Goal: Task Accomplishment & Management: Use online tool/utility

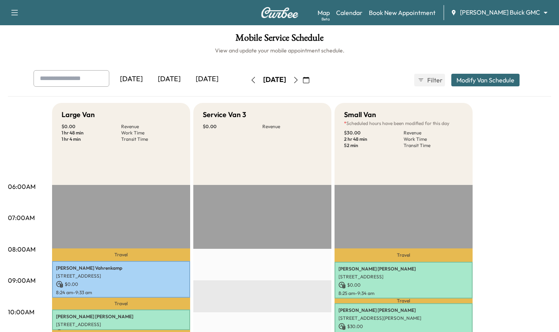
click at [299, 80] on icon "button" at bounding box center [296, 80] width 6 height 6
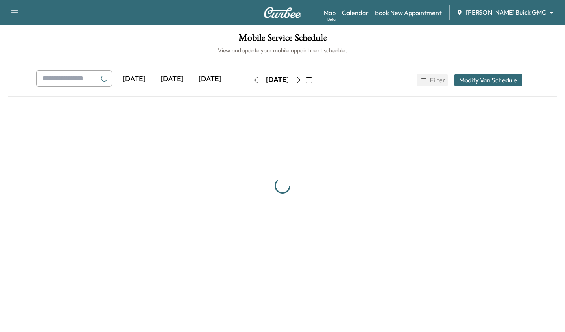
click at [289, 80] on div "[DATE]" at bounding box center [277, 80] width 23 height 10
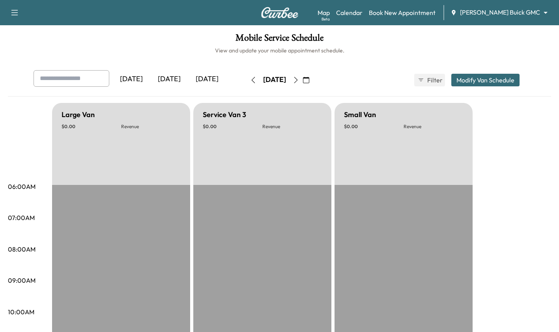
drag, startPoint x: 309, startPoint y: 80, endPoint x: 313, endPoint y: 81, distance: 4.0
click at [303, 81] on button "button" at bounding box center [295, 80] width 13 height 13
click at [298, 81] on icon "button" at bounding box center [296, 80] width 4 height 6
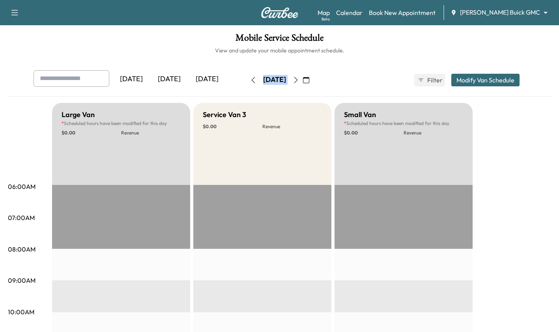
click at [303, 81] on button "button" at bounding box center [295, 80] width 13 height 13
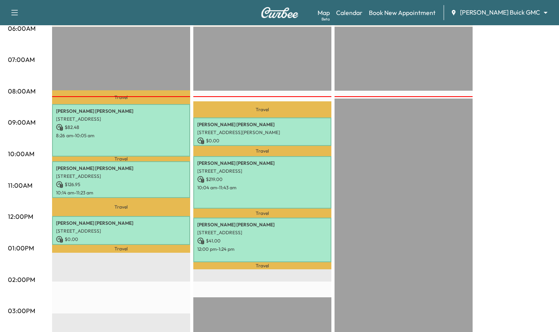
scroll to position [159, 0]
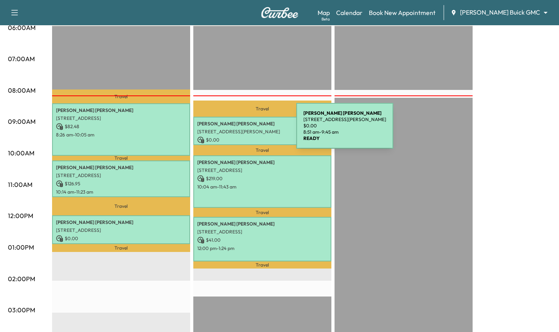
click at [237, 131] on p "[STREET_ADDRESS][PERSON_NAME]" at bounding box center [262, 132] width 130 height 6
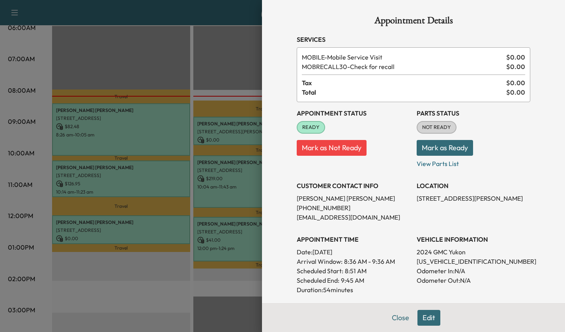
click at [255, 178] on div at bounding box center [282, 166] width 565 height 332
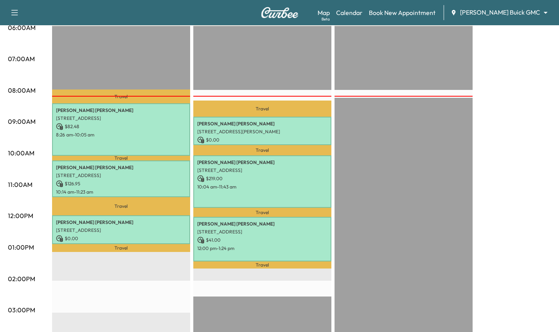
scroll to position [0, 0]
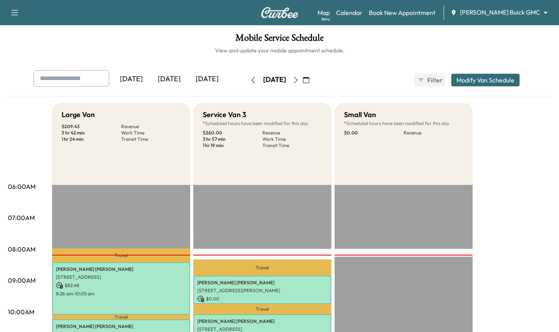
click at [161, 163] on div "Large Van $ 209.43 Revenue 3 hr 42 min Work Time 1 hr 24 min Transit Time" at bounding box center [121, 144] width 138 height 82
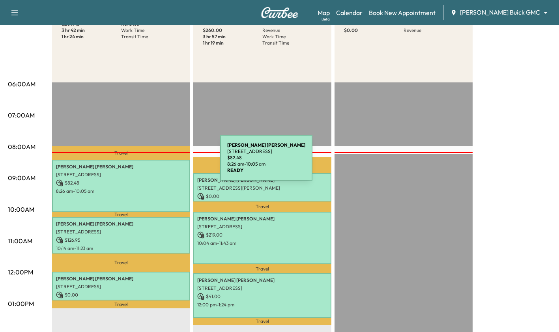
scroll to position [103, 0]
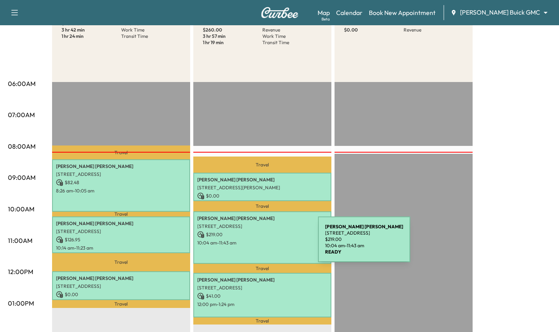
click at [259, 244] on p "10:04 am - 11:43 am" at bounding box center [262, 243] width 130 height 6
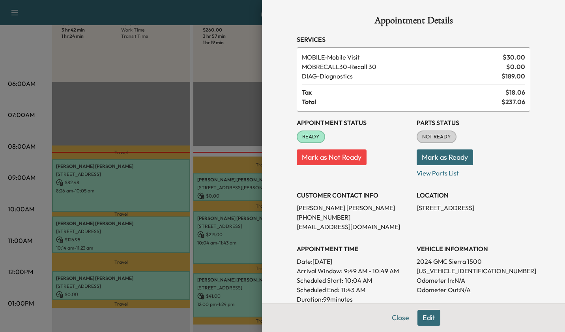
click at [230, 182] on div at bounding box center [282, 166] width 565 height 332
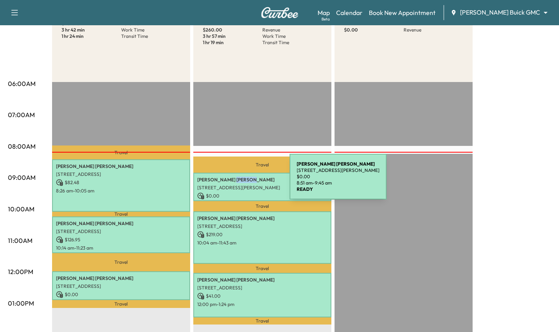
click at [230, 182] on p "[PERSON_NAME]" at bounding box center [262, 180] width 130 height 6
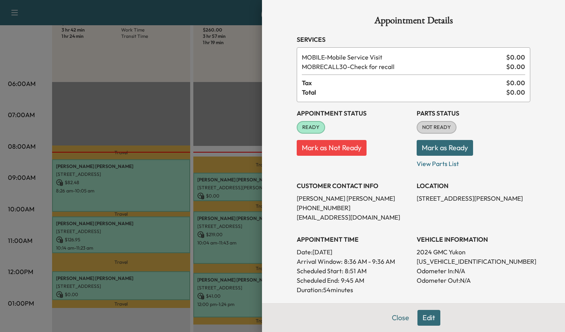
click at [230, 182] on div at bounding box center [282, 166] width 565 height 332
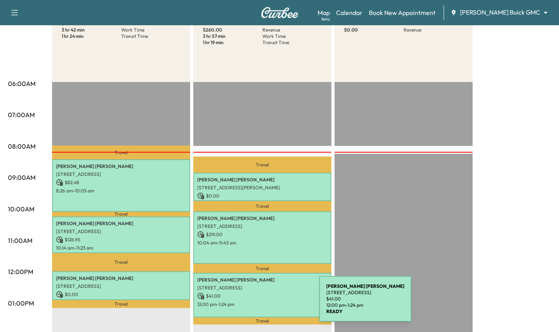
click at [260, 304] on p "12:00 pm - 1:24 pm" at bounding box center [262, 304] width 130 height 6
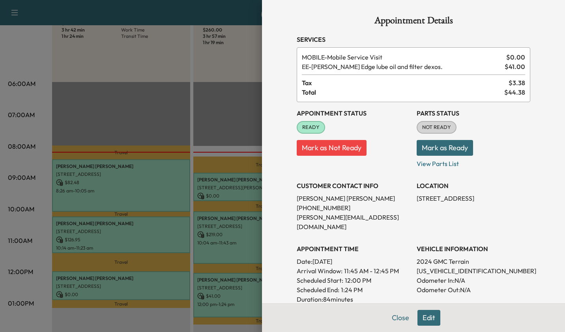
click at [225, 215] on div at bounding box center [282, 166] width 565 height 332
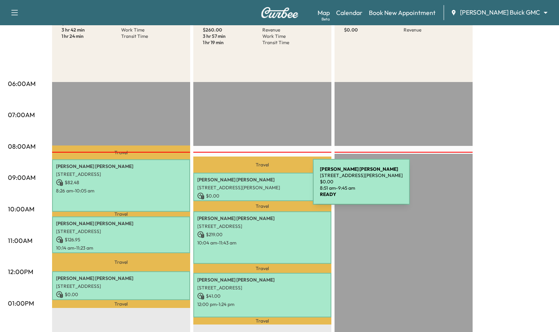
click at [254, 187] on p "[STREET_ADDRESS][PERSON_NAME]" at bounding box center [262, 188] width 130 height 6
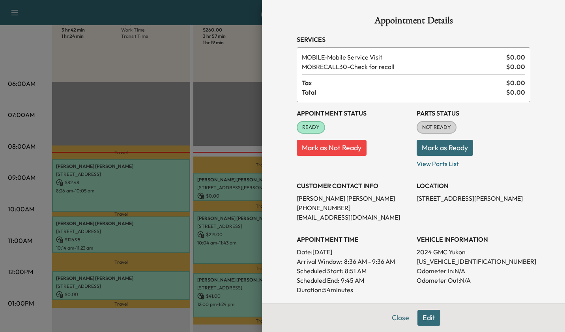
click at [231, 251] on div at bounding box center [282, 166] width 565 height 332
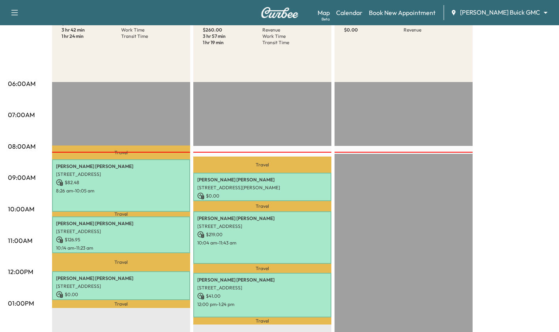
click at [265, 247] on div "[PERSON_NAME] [STREET_ADDRESS] $ 219.00 10:04 am - 11:43 am" at bounding box center [262, 237] width 138 height 52
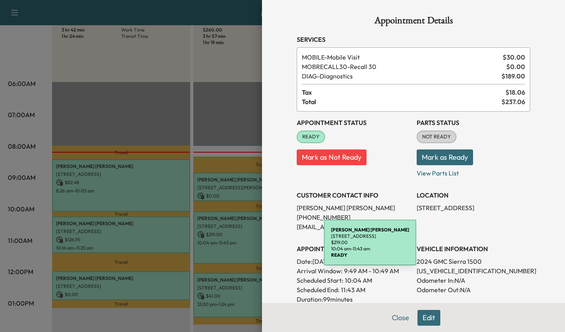
click at [237, 242] on div at bounding box center [282, 166] width 565 height 332
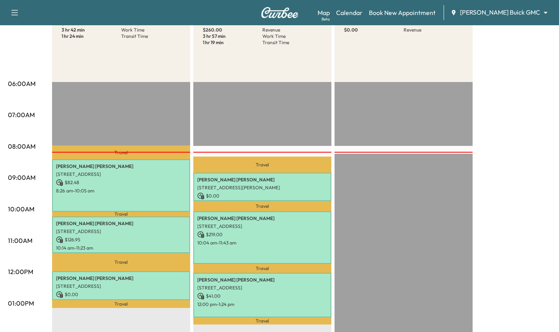
click at [282, 185] on p "[STREET_ADDRESS][PERSON_NAME]" at bounding box center [262, 188] width 130 height 6
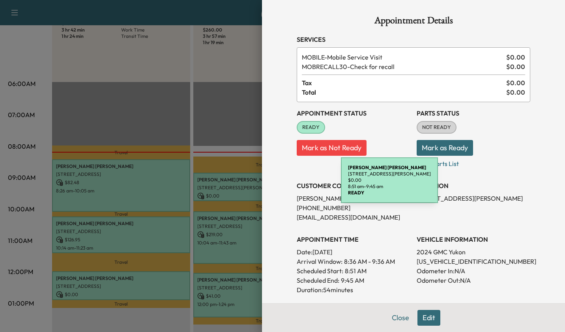
click at [210, 261] on div at bounding box center [282, 166] width 565 height 332
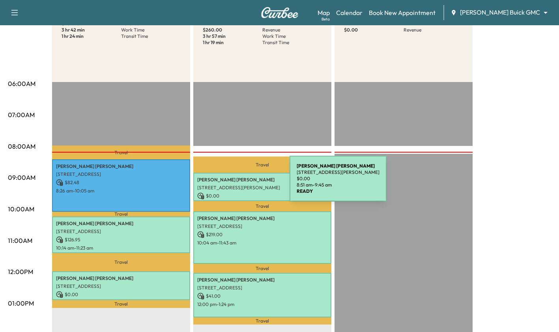
click at [230, 185] on p "[STREET_ADDRESS][PERSON_NAME]" at bounding box center [262, 188] width 130 height 6
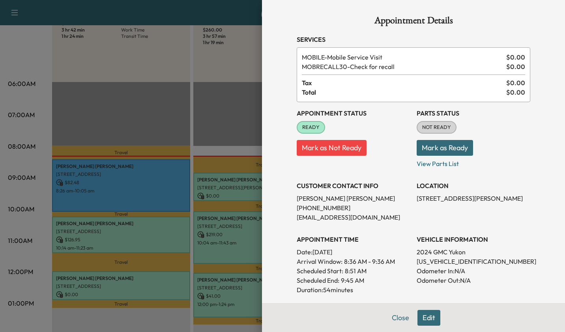
click at [226, 139] on div at bounding box center [282, 166] width 565 height 332
